Goal: Navigation & Orientation: Find specific page/section

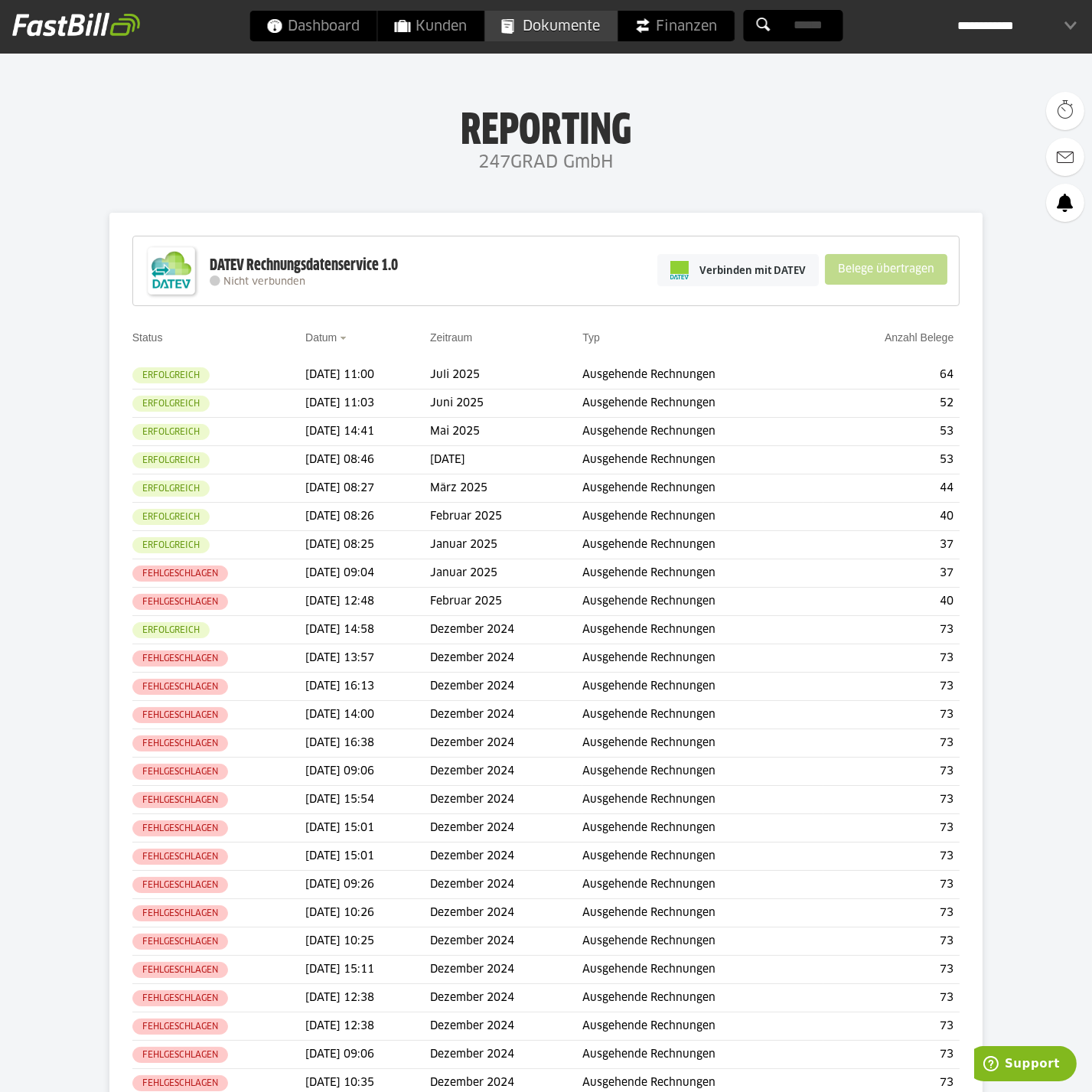
click at [561, 18] on span "Dokumente" at bounding box center [550, 26] width 99 height 30
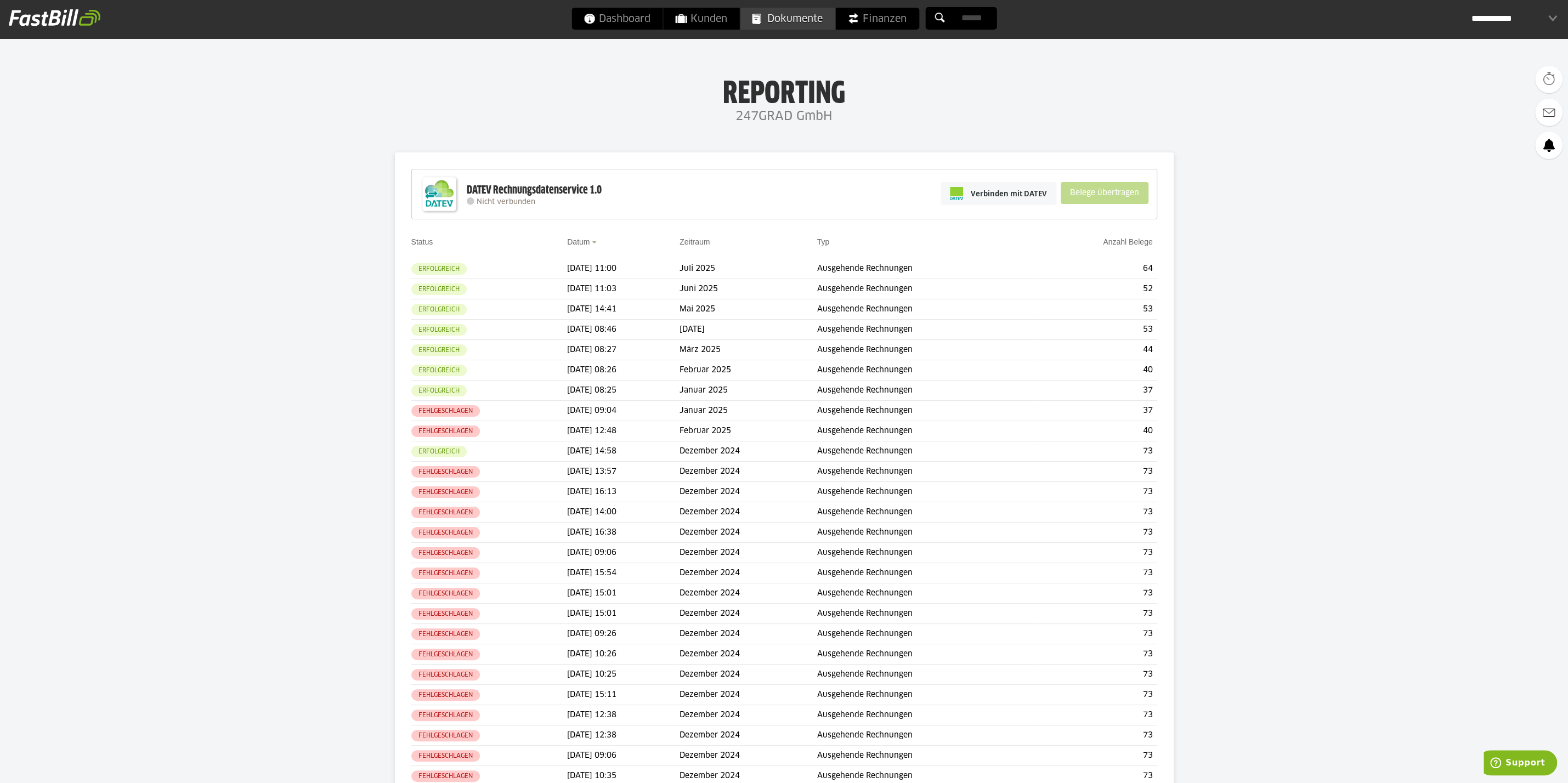
click at [790, 15] on span "Dokumente" at bounding box center [787, 19] width 71 height 22
click at [807, 17] on span "Dokumente" at bounding box center [787, 19] width 71 height 22
